Goal: Task Accomplishment & Management: Manage account settings

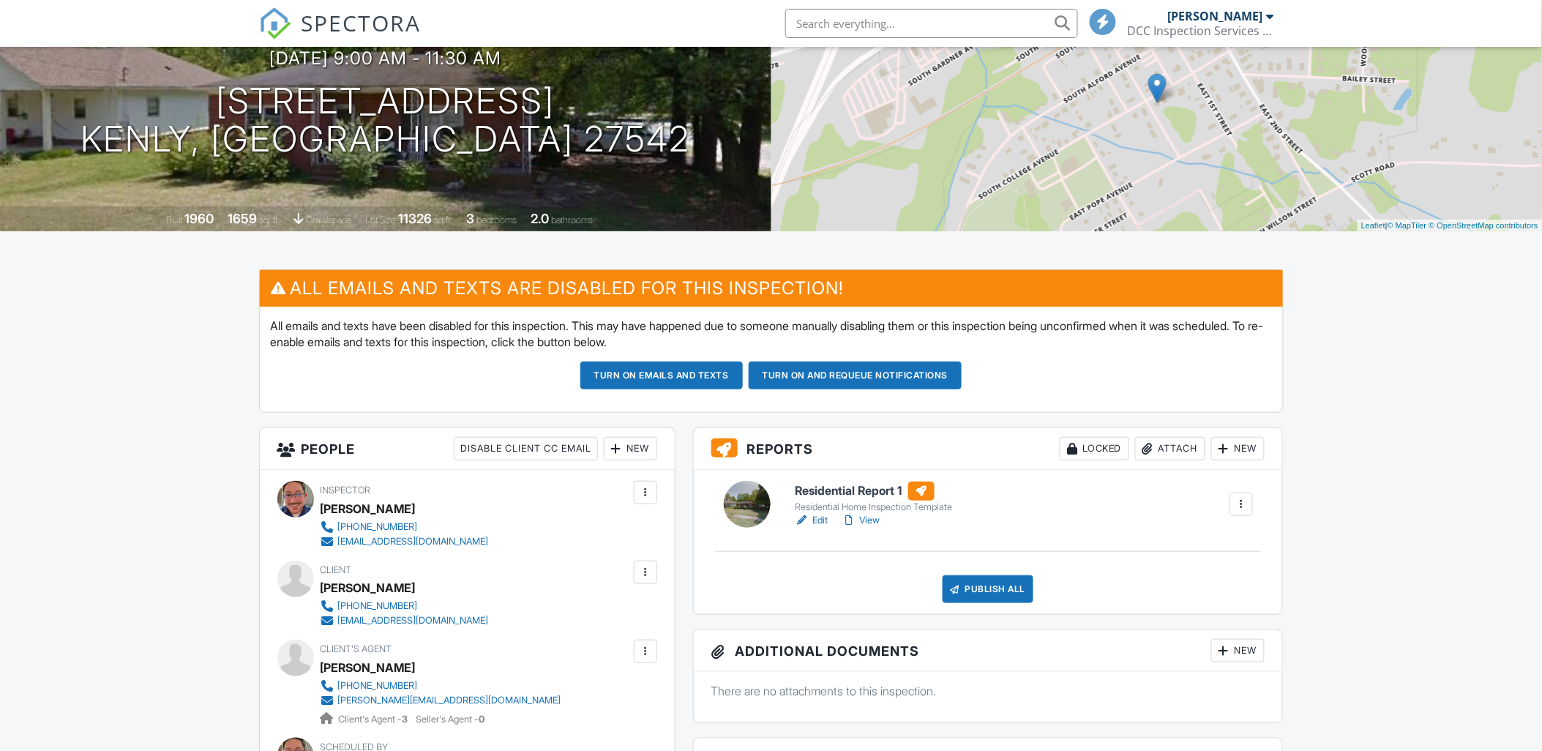
click at [838, 492] on h6 "Residential Report 1" at bounding box center [874, 491] width 158 height 19
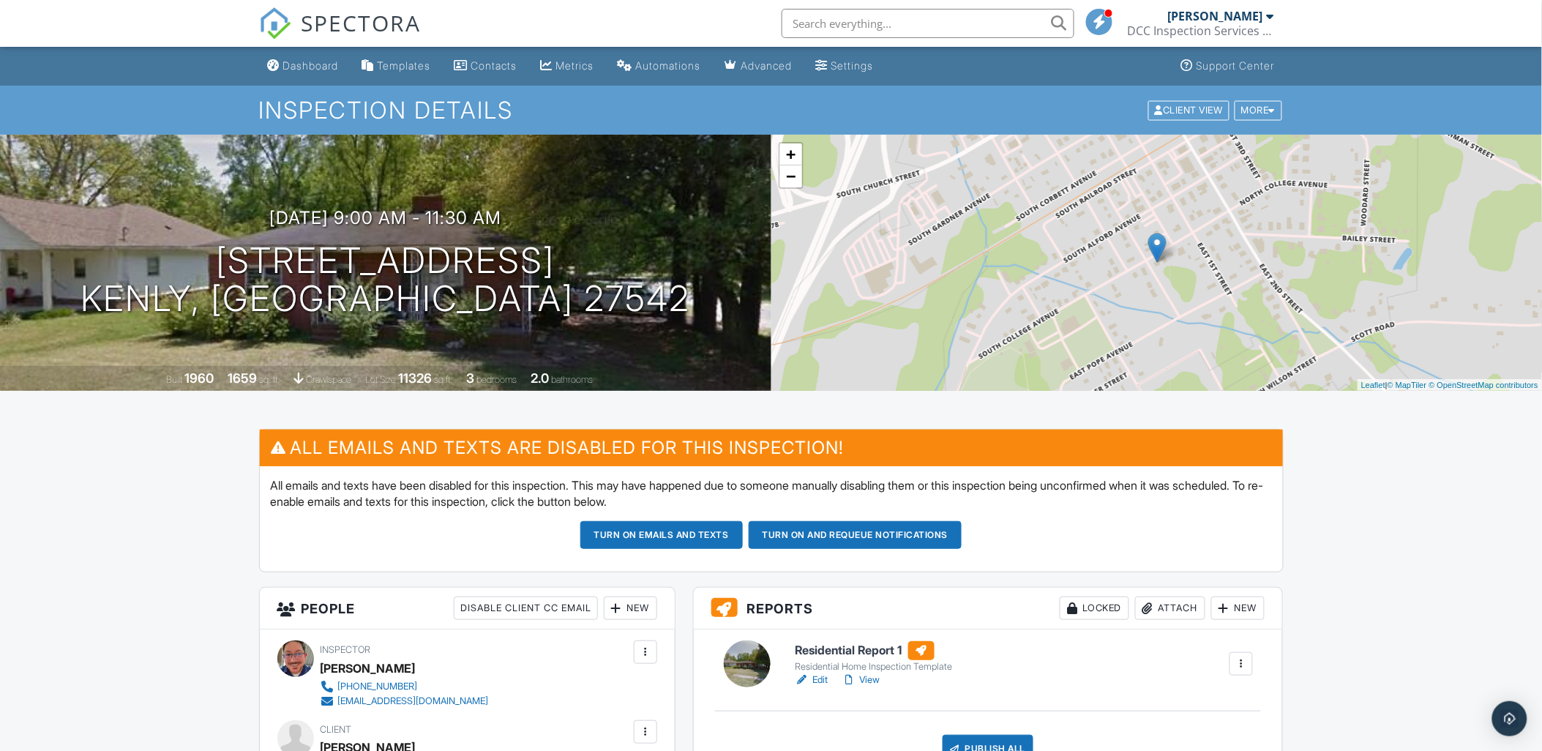
click at [829, 539] on button "Turn on and Requeue Notifications" at bounding box center [856, 535] width 214 height 28
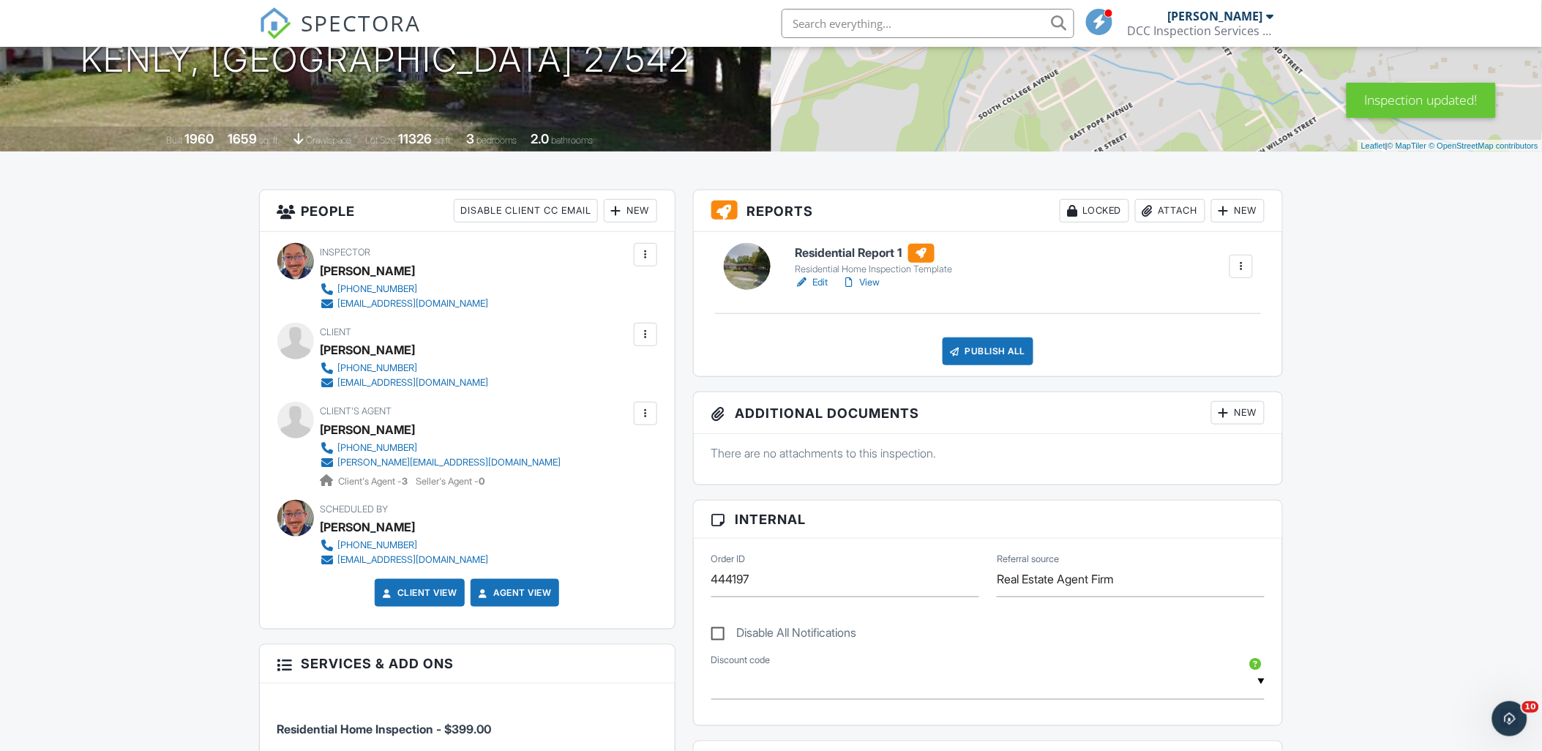
click at [644, 340] on div at bounding box center [645, 334] width 15 height 15
click at [542, 420] on li "Resend Confirmation Email" at bounding box center [566, 415] width 163 height 37
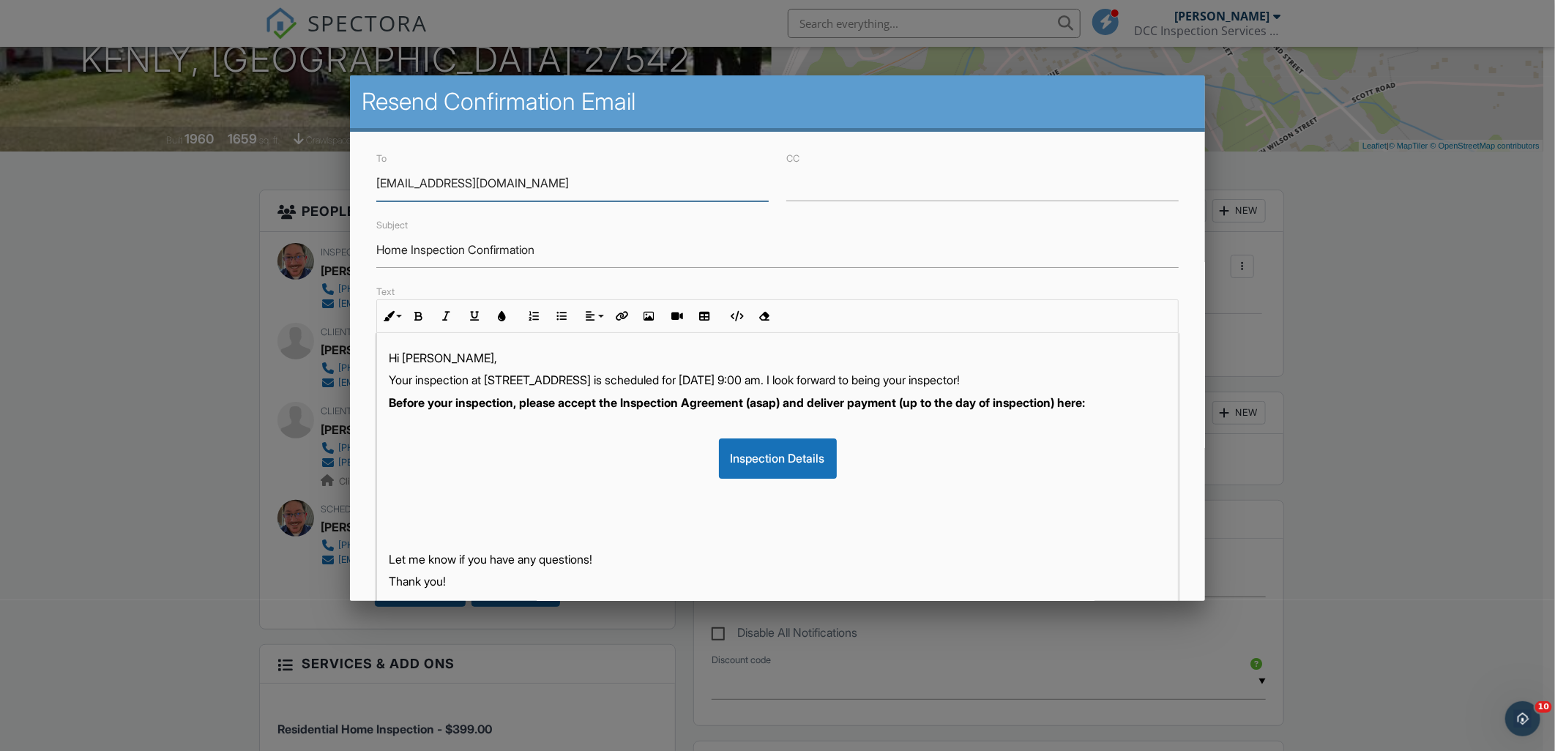
scroll to position [193, 0]
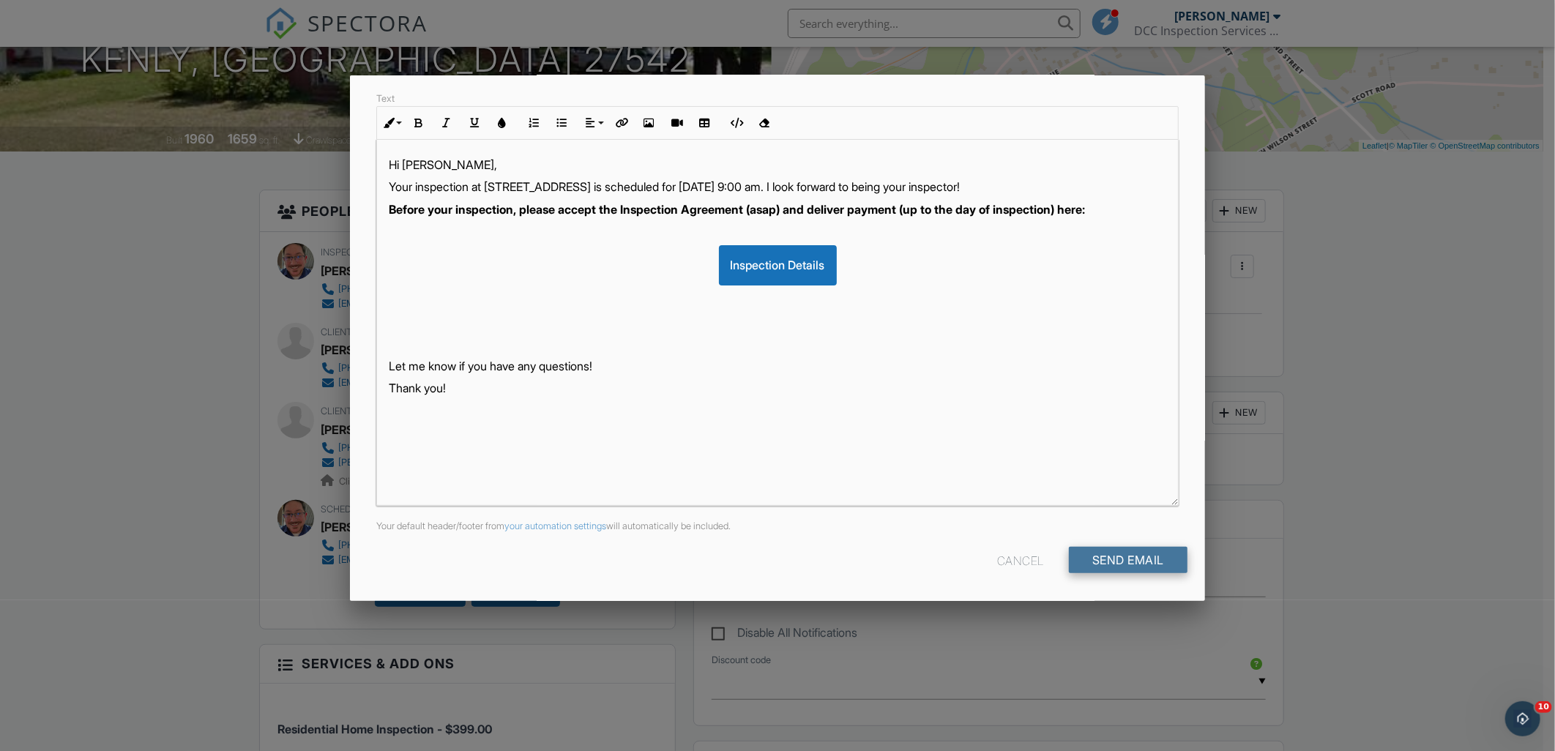
click at [1102, 561] on input "Send Email" at bounding box center [1128, 560] width 119 height 26
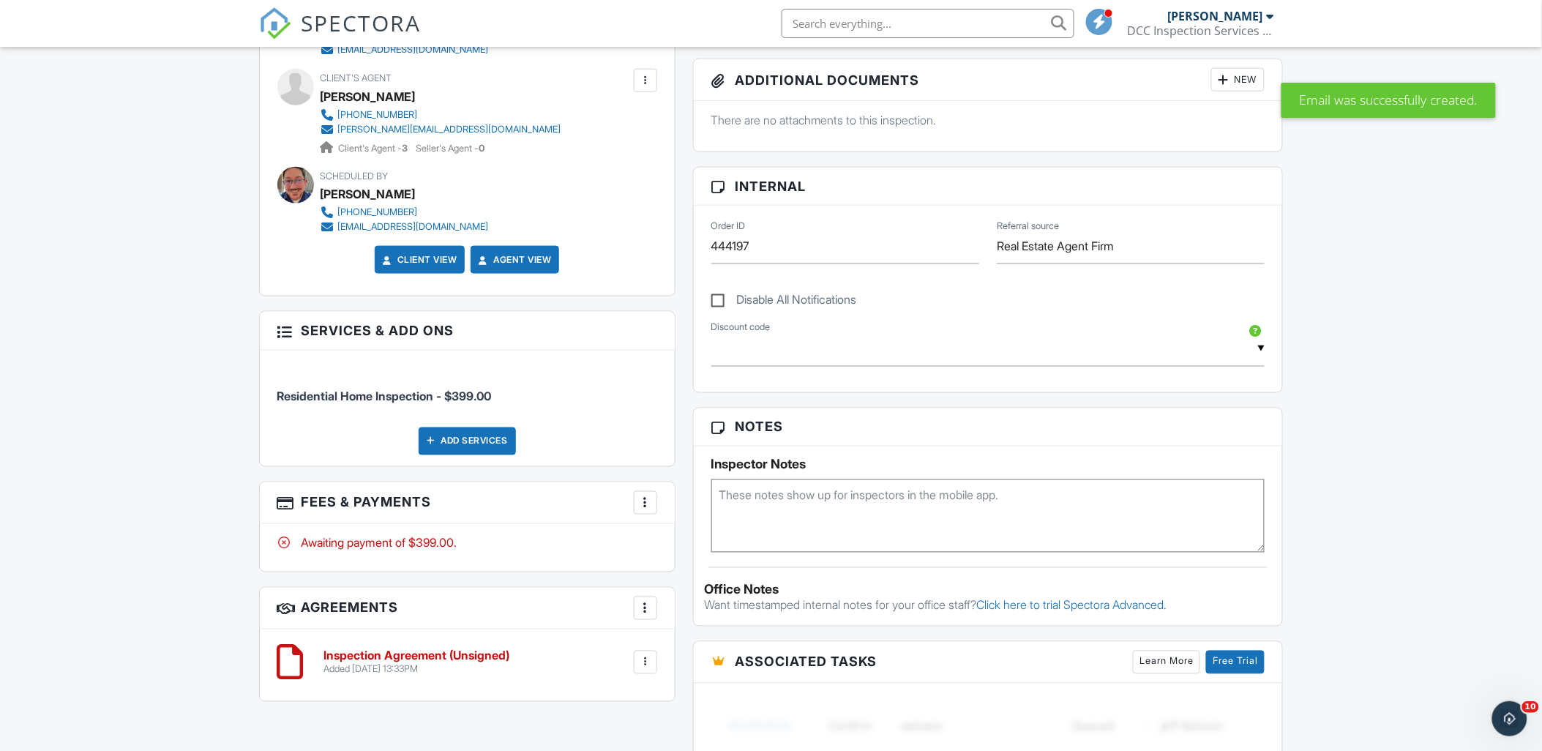
scroll to position [586, 0]
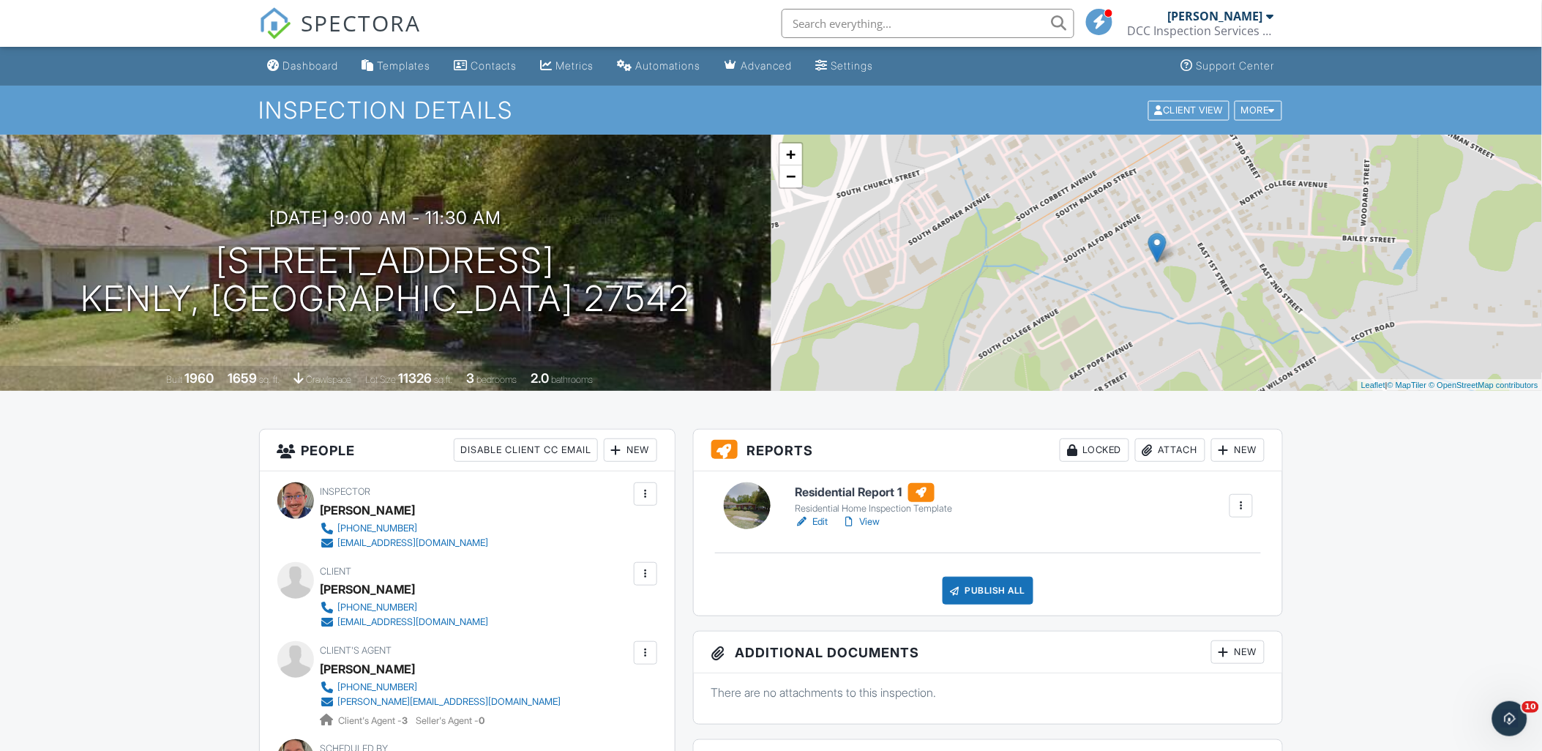
click at [641, 558] on div "Inspector Jimmy Mort (984)833-7210 jmortdcc@gmail.com Make Invisible Mark As Re…" at bounding box center [467, 669] width 415 height 397
click at [642, 567] on div at bounding box center [645, 573] width 15 height 15
click at [537, 685] on li "Resend Confirmation Text" at bounding box center [566, 691] width 163 height 37
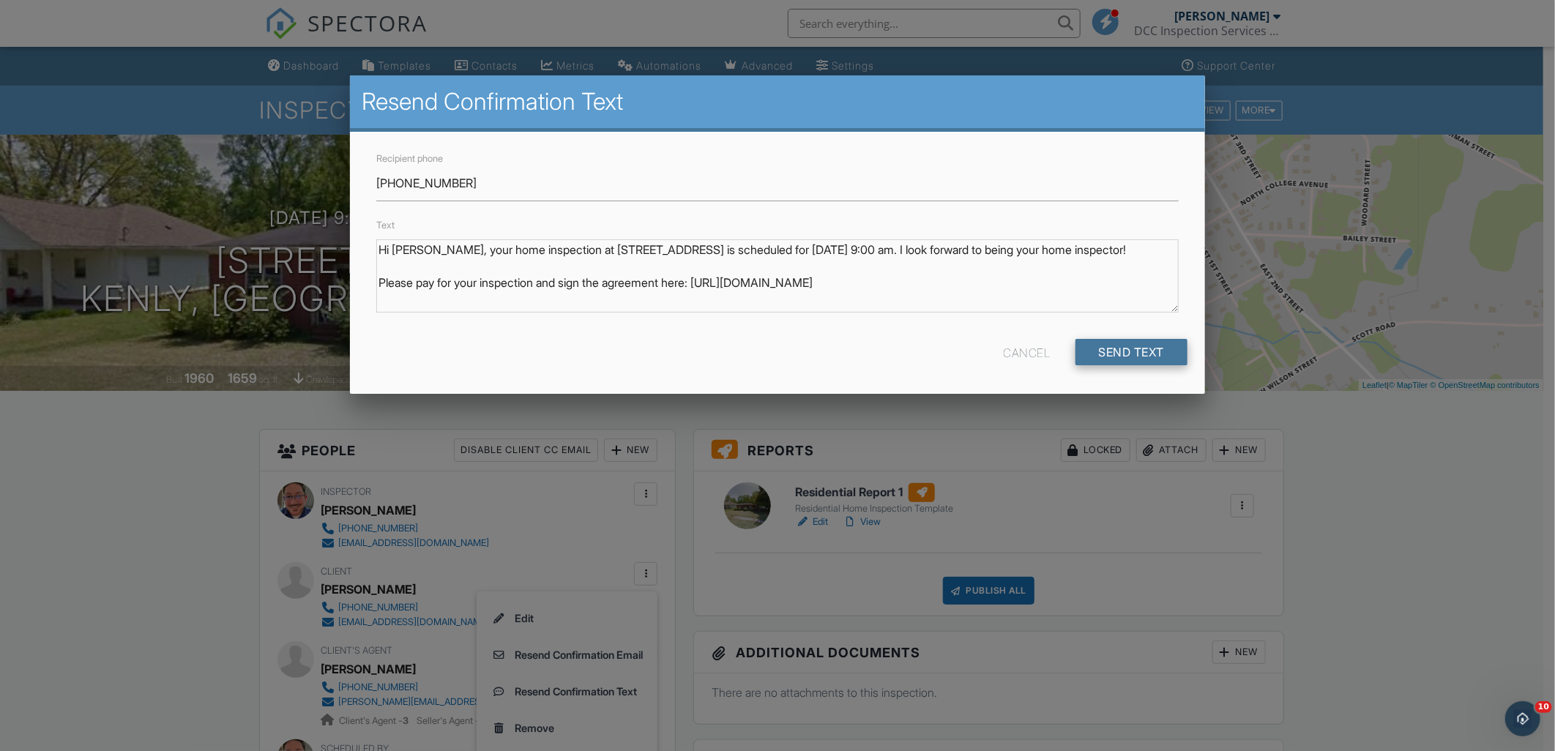
click at [1117, 354] on input "Send Text" at bounding box center [1131, 352] width 113 height 26
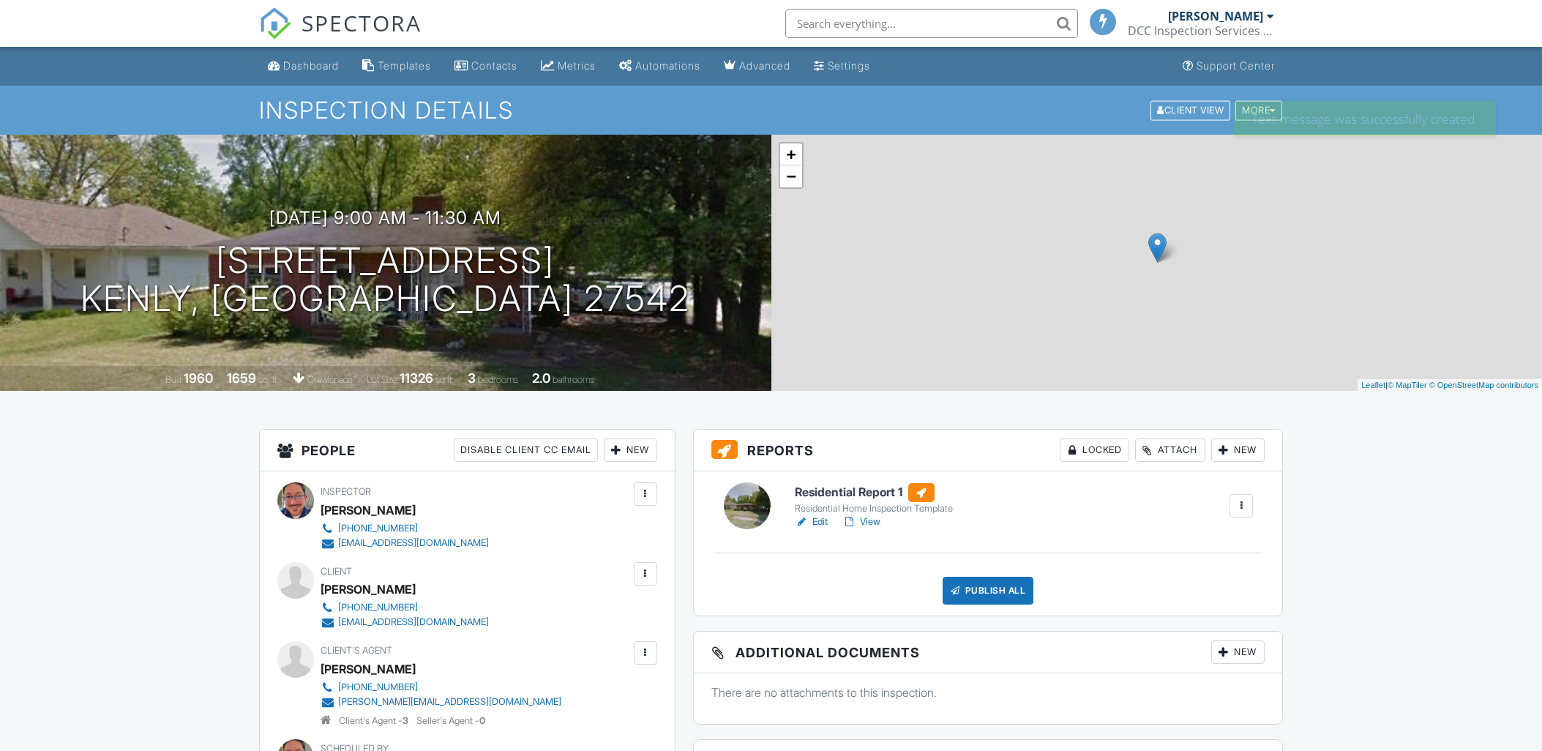
click at [646, 573] on div at bounding box center [645, 573] width 15 height 15
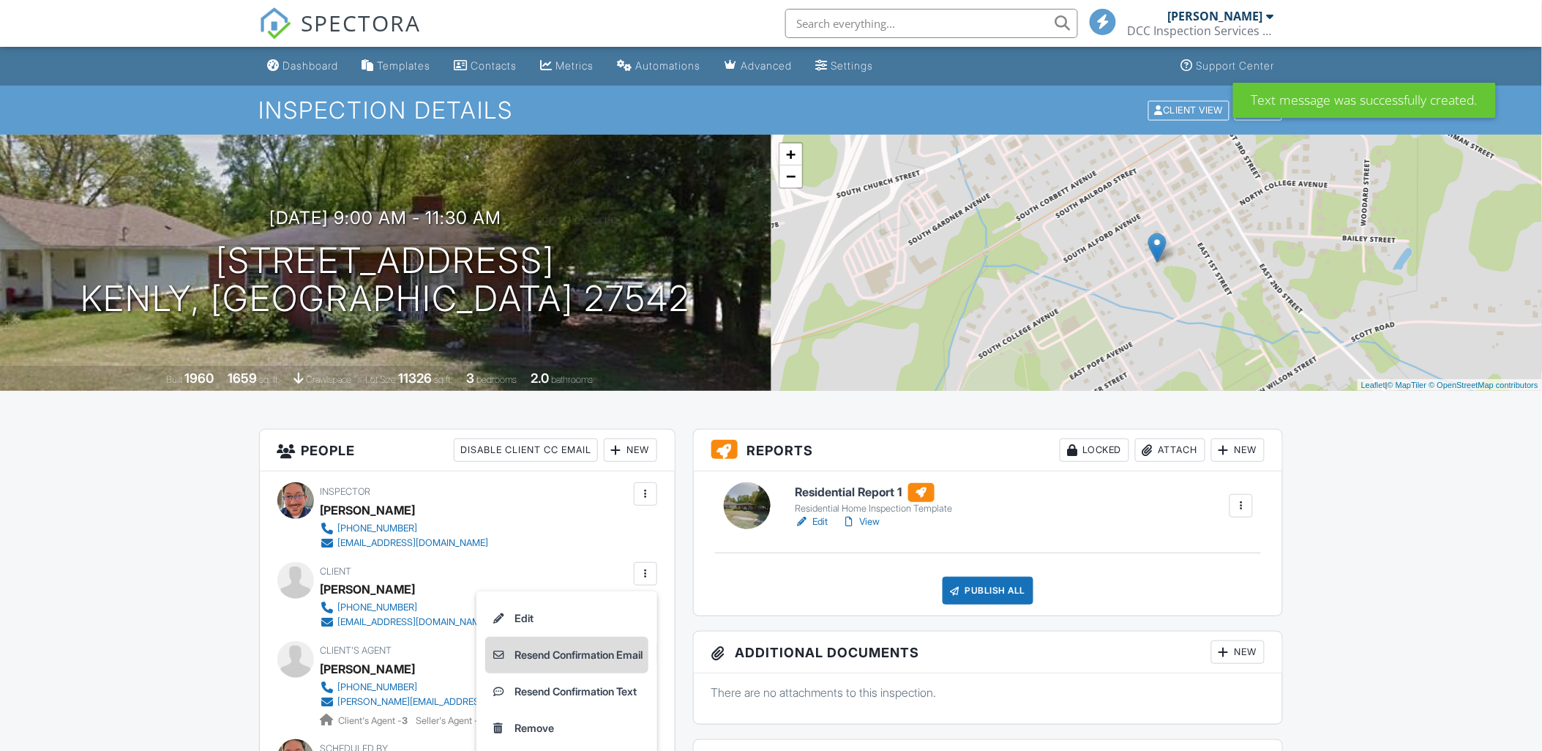
click at [576, 652] on li "Resend Confirmation Email" at bounding box center [566, 655] width 163 height 37
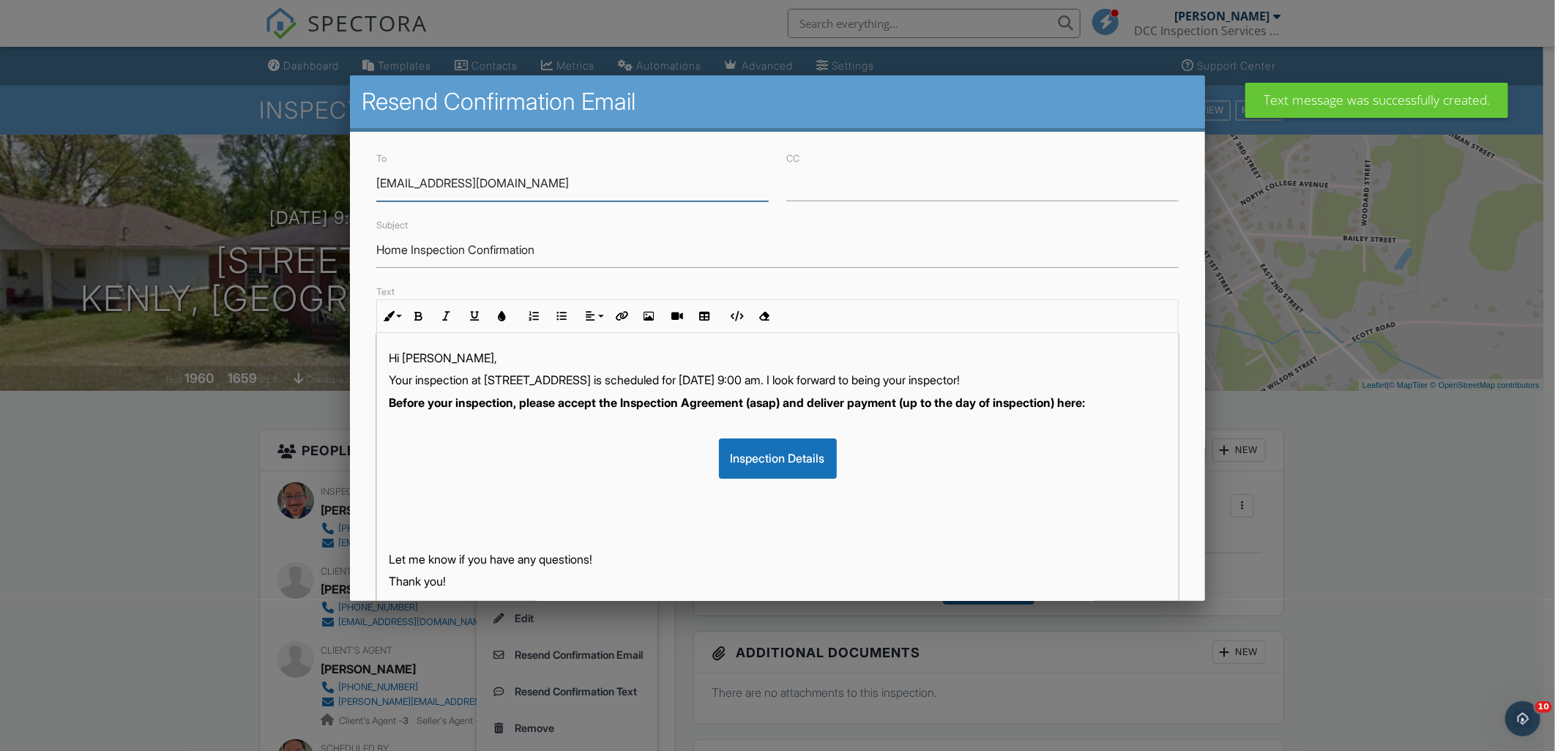
scroll to position [193, 0]
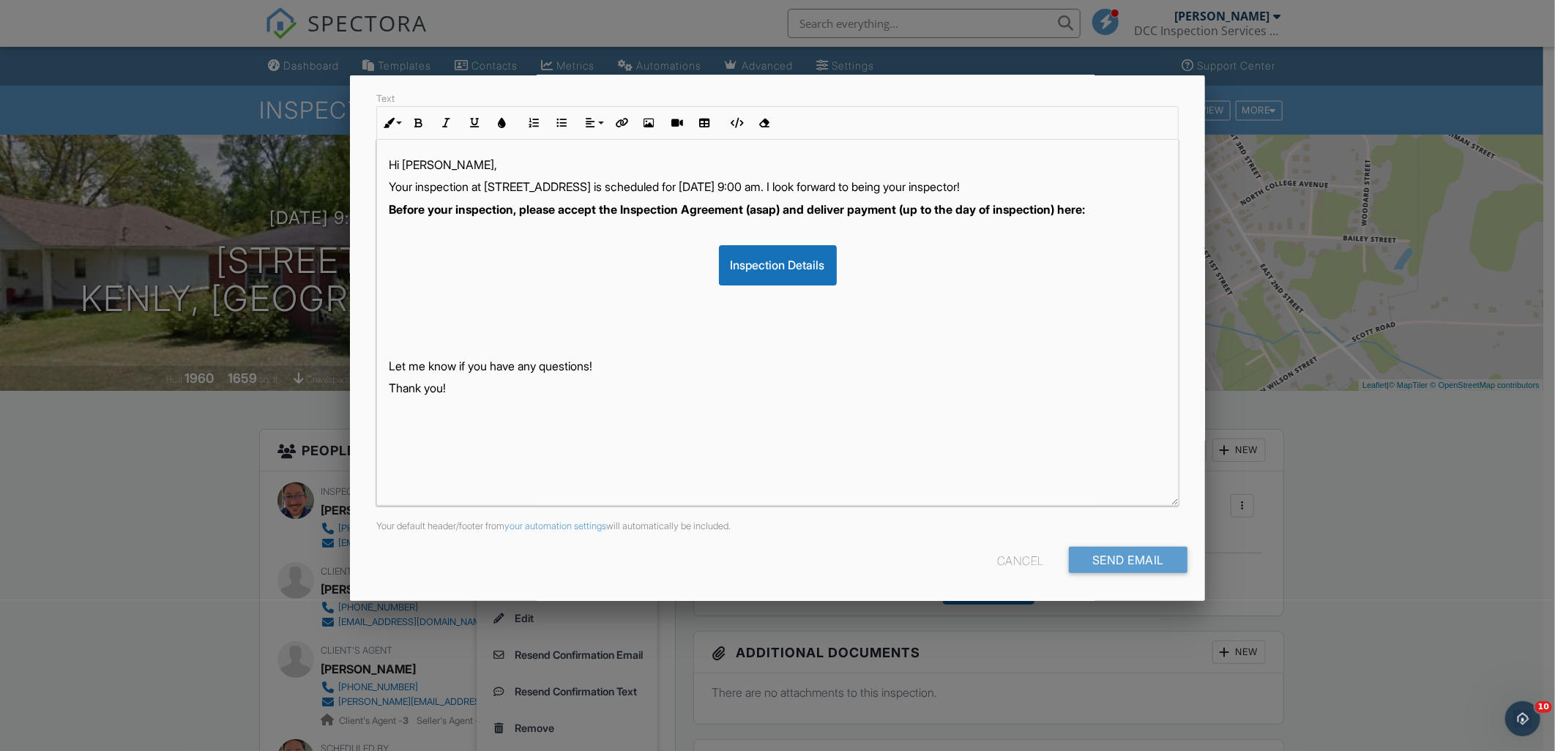
click at [1087, 576] on div "Cancel Send Email" at bounding box center [777, 565] width 820 height 37
click at [1088, 561] on input "Send Email" at bounding box center [1128, 560] width 119 height 26
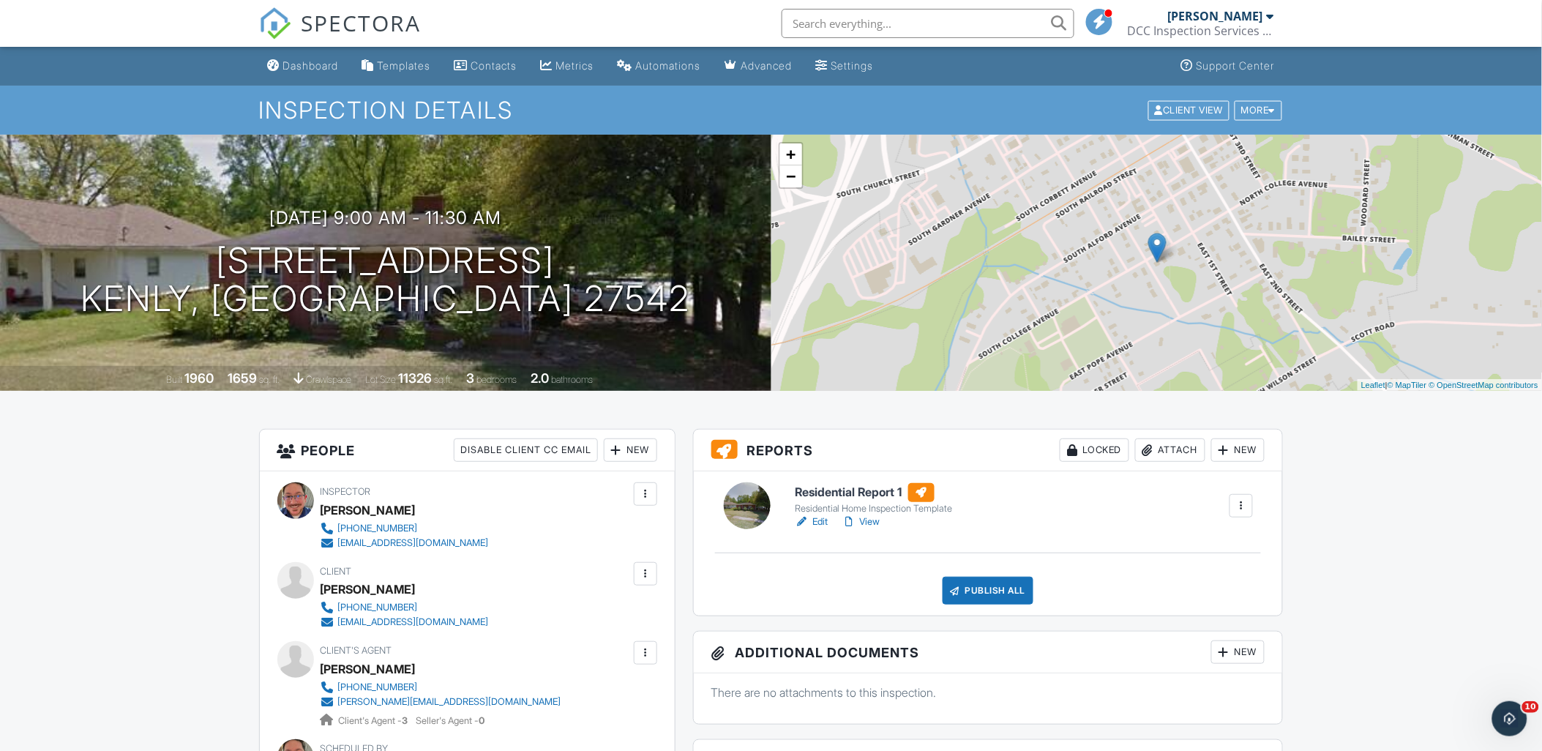
click at [868, 496] on h6 "Residential Report 1" at bounding box center [874, 492] width 158 height 19
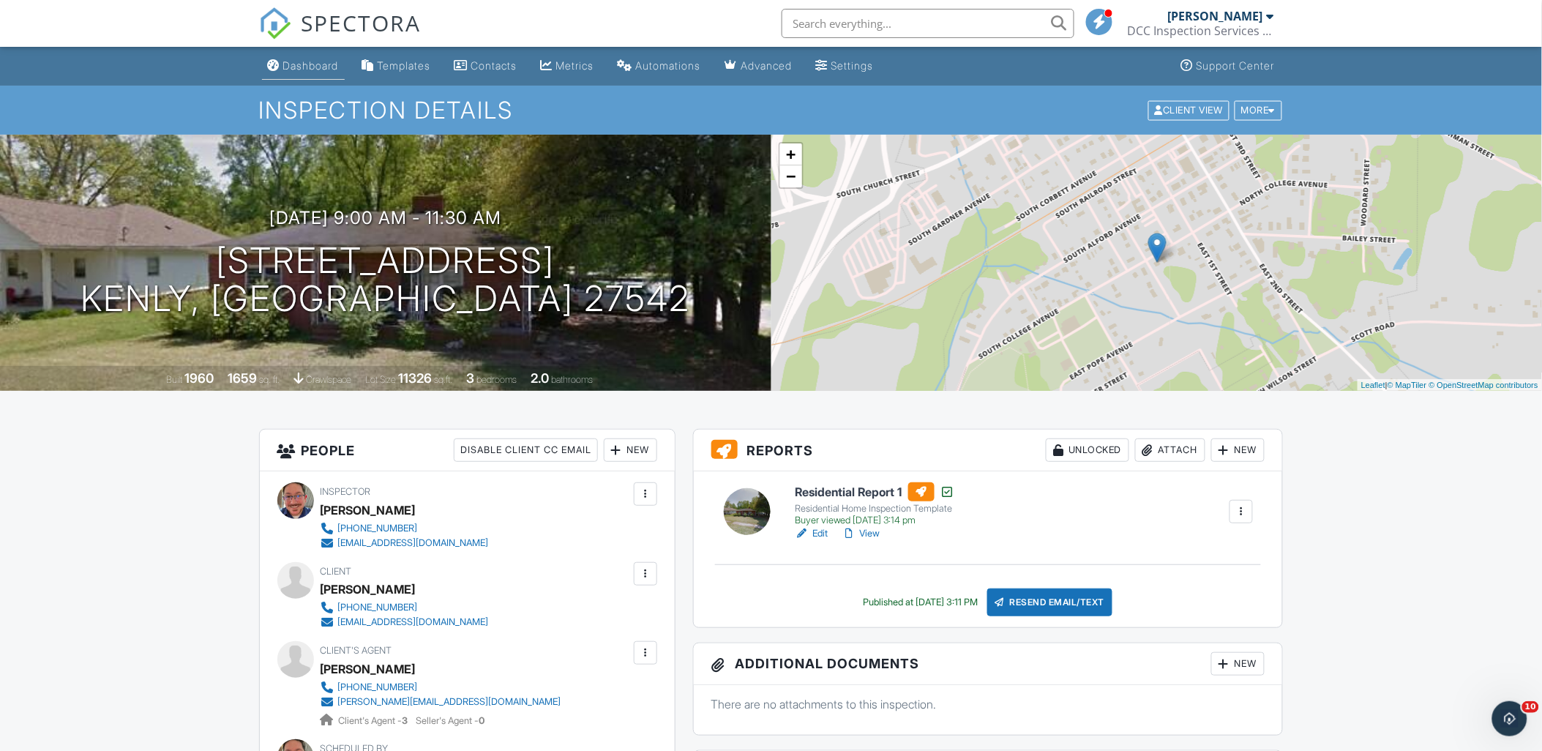
click at [315, 56] on link "Dashboard" at bounding box center [303, 66] width 83 height 27
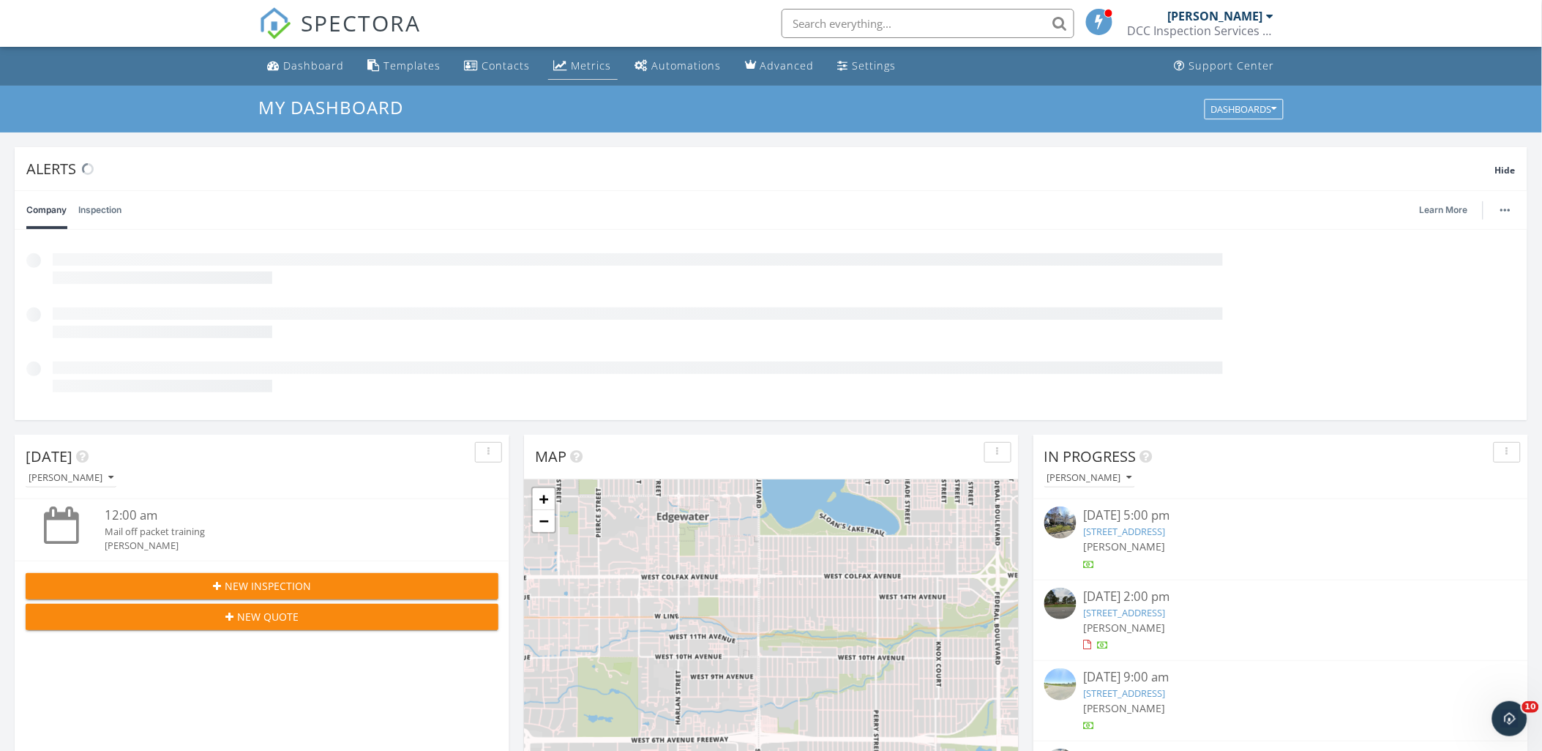
click at [575, 71] on div "Metrics" at bounding box center [592, 66] width 40 height 14
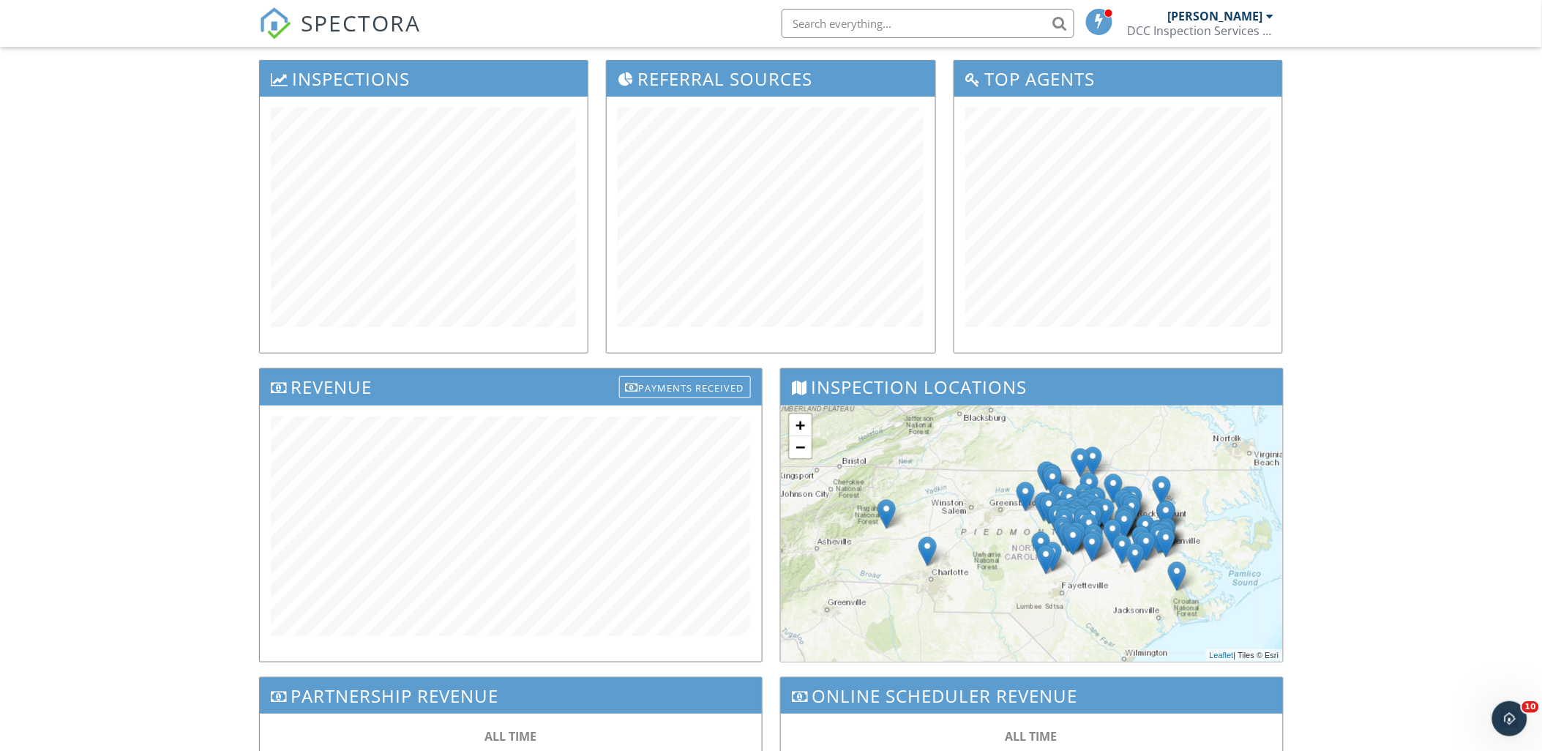
scroll to position [180, 0]
